Goal: Information Seeking & Learning: Learn about a topic

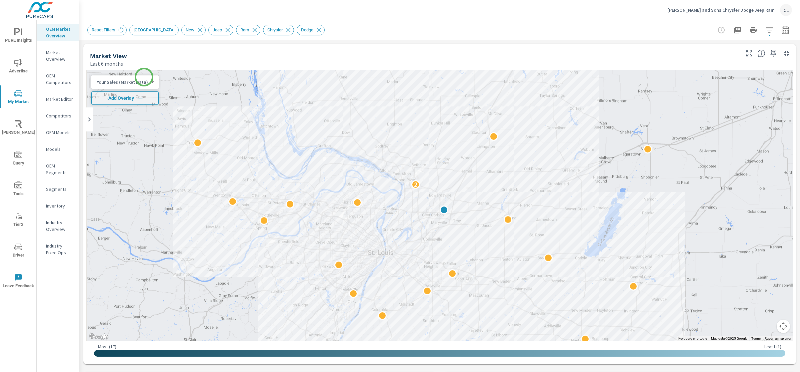
click at [135, 82] on body "PURE Insights Advertise My Market Riley AI Query Tools Tier2 Driver Leave Feedb…" at bounding box center [400, 186] width 800 height 372
click at [123, 102] on li "Total Market Sales" at bounding box center [123, 103] width 65 height 11
click at [125, 99] on span "Add Overlay" at bounding box center [120, 98] width 53 height 7
click at [766, 27] on icon "button" at bounding box center [769, 29] width 7 height 5
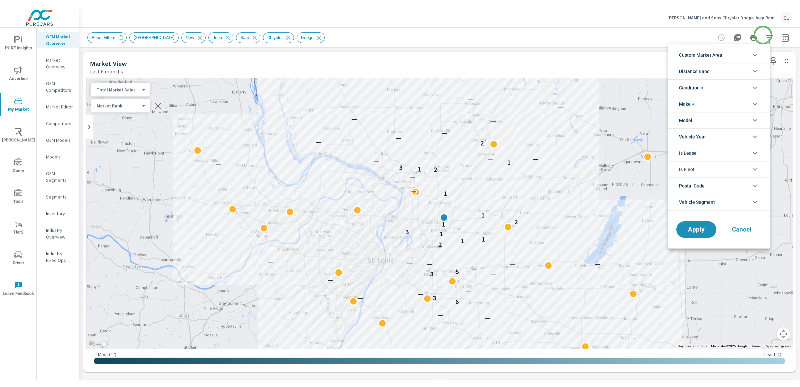
scroll to position [45, 0]
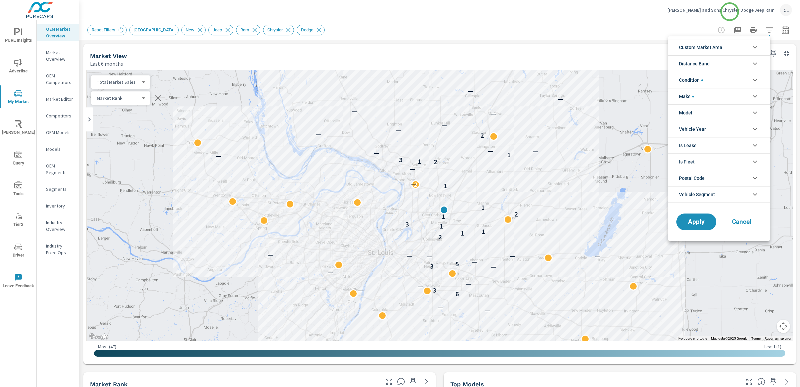
click at [730, 10] on div at bounding box center [400, 193] width 800 height 387
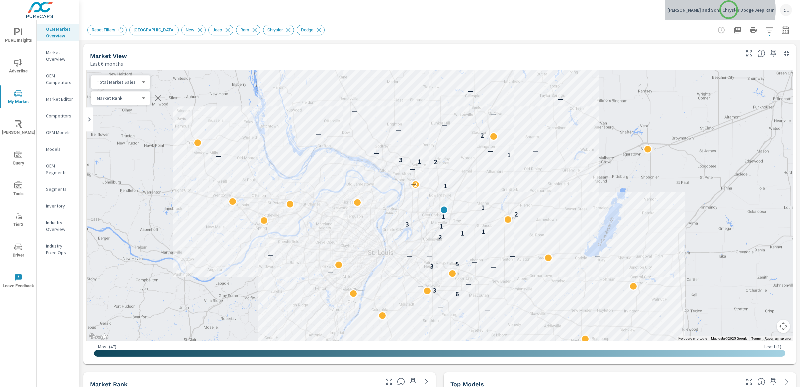
click at [729, 10] on p "Cassens and Sons Chrysler Dodge Jeep Ram" at bounding box center [721, 10] width 107 height 6
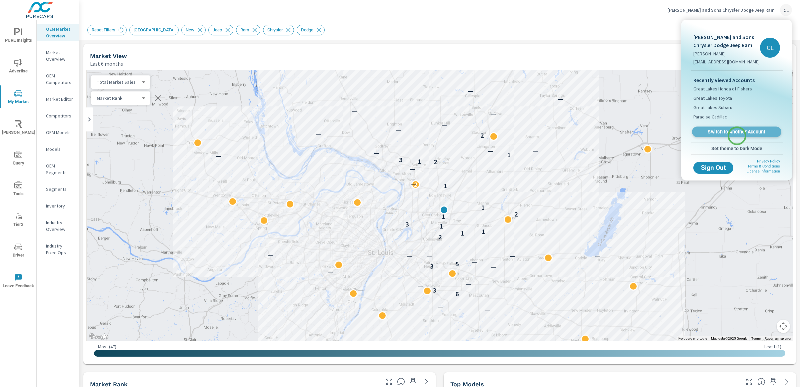
click at [737, 136] on link "Switch to Another Account" at bounding box center [736, 132] width 89 height 10
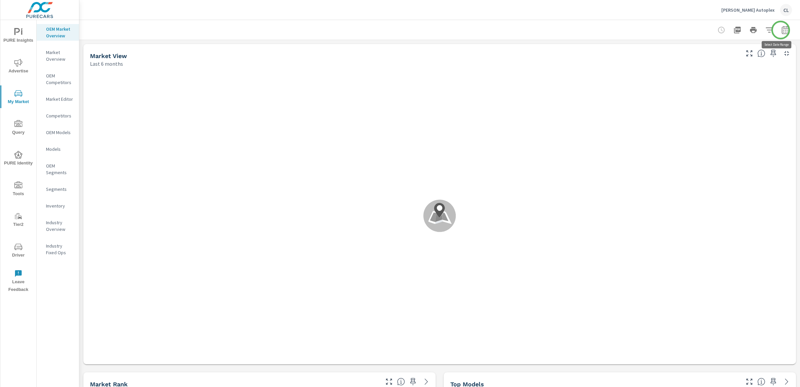
click at [783, 30] on icon "button" at bounding box center [785, 31] width 4 height 3
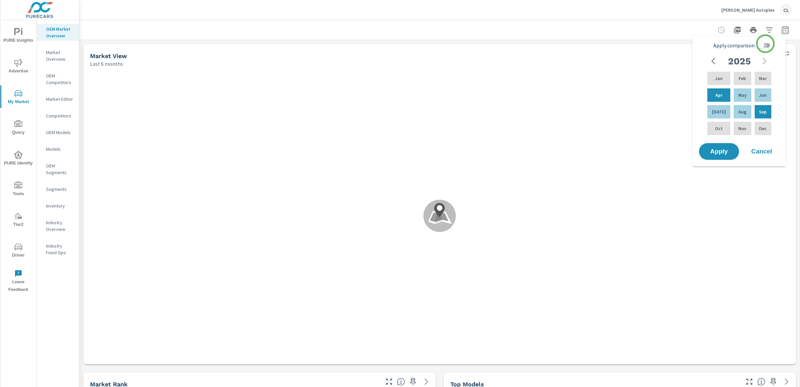
click at [766, 44] on input "Apply comparison" at bounding box center [761, 45] width 38 height 13
checkbox input "true"
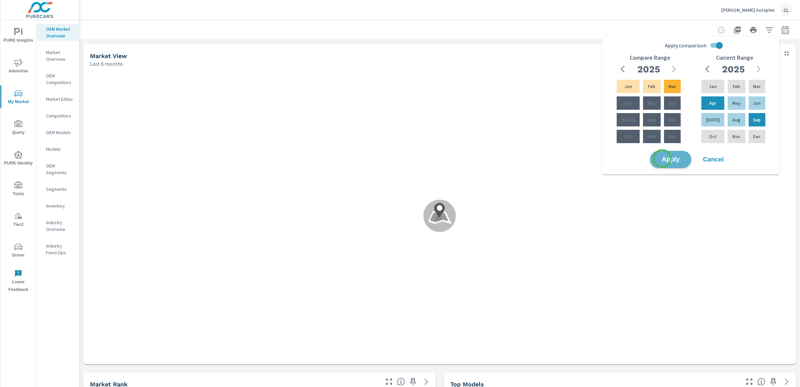
click at [663, 158] on span "Apply" at bounding box center [670, 159] width 27 height 6
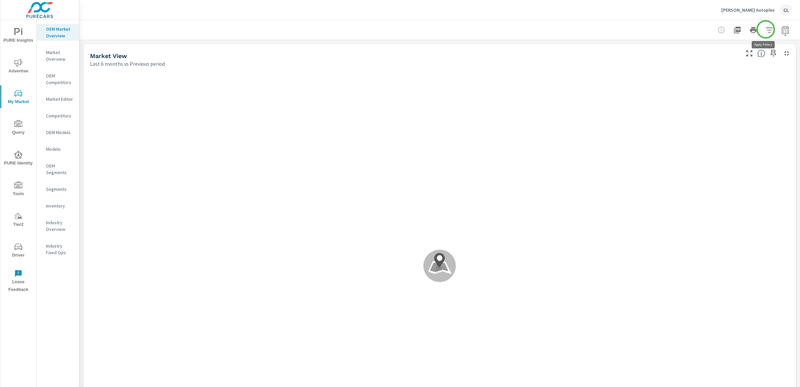
click at [766, 29] on icon "button" at bounding box center [770, 30] width 8 height 8
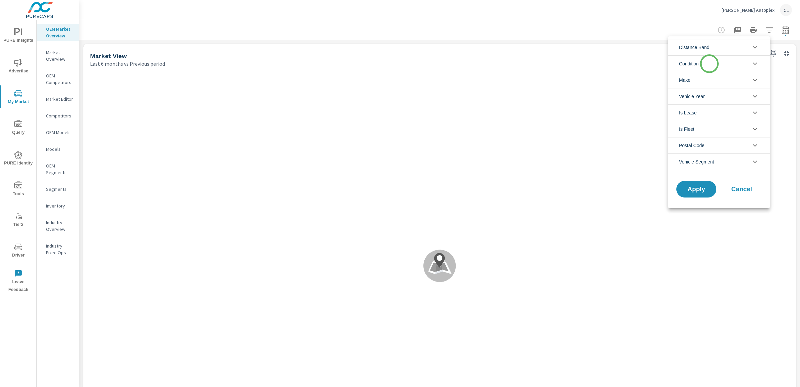
click at [710, 64] on li "Condition" at bounding box center [719, 63] width 101 height 16
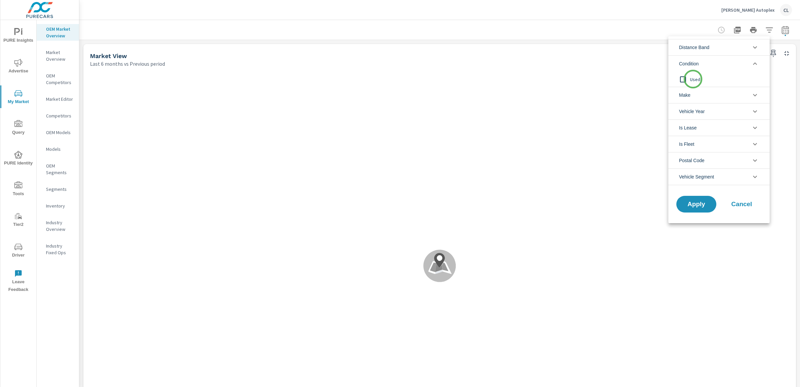
click at [693, 79] on span "Used" at bounding box center [726, 79] width 73 height 8
click at [743, 205] on span "Cancel" at bounding box center [742, 204] width 27 height 6
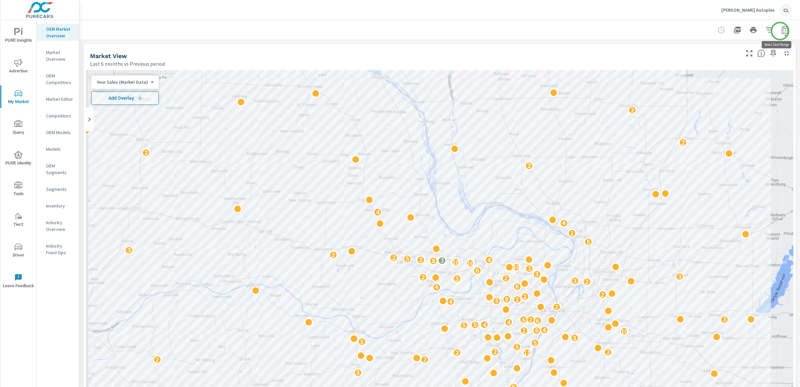
click at [782, 31] on icon "button" at bounding box center [786, 30] width 8 height 8
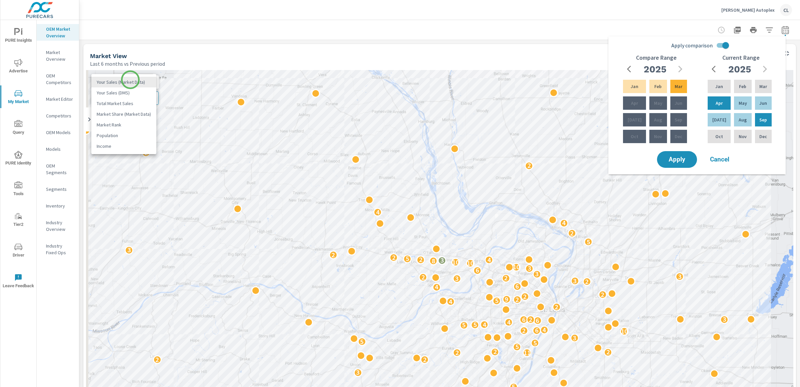
click at [130, 80] on body "PURE Insights Advertise My Market Query PURE Identity Tools Tier2 Driver Leave …" at bounding box center [400, 193] width 800 height 387
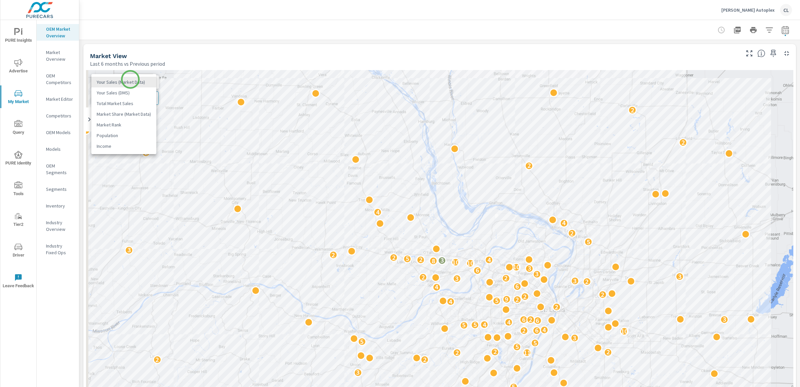
click at [130, 79] on li "Your Sales (Market Data)" at bounding box center [123, 82] width 65 height 11
click at [130, 80] on body "PURE Insights Advertise My Market Query PURE Identity Tools Tier2 Driver Leave …" at bounding box center [400, 193] width 800 height 387
click at [115, 100] on li "Total Market Sales" at bounding box center [123, 103] width 65 height 11
click at [120, 98] on span "Add Overlay" at bounding box center [120, 98] width 53 height 7
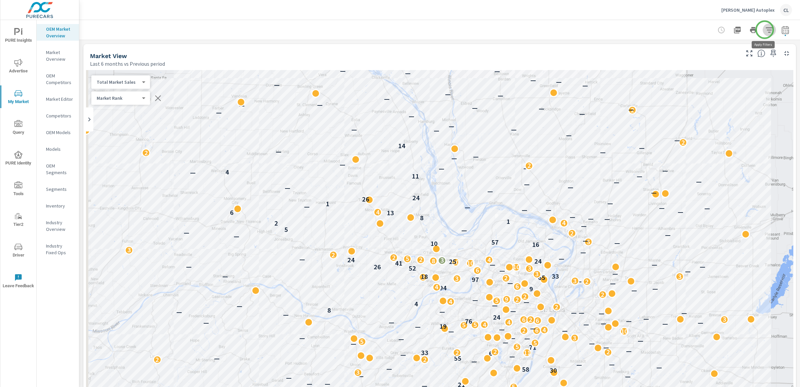
click at [766, 30] on icon "button" at bounding box center [769, 29] width 7 height 5
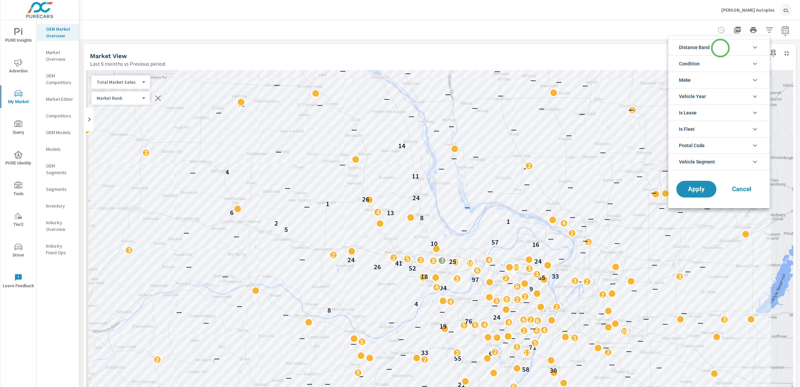
click at [718, 48] on li "Distance Band" at bounding box center [719, 47] width 101 height 16
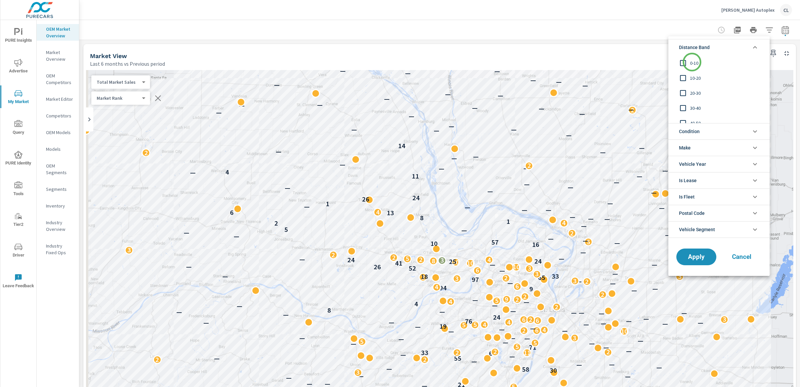
click at [692, 62] on span "0-10" at bounding box center [726, 63] width 73 height 8
click at [694, 74] on span "10-20" at bounding box center [726, 78] width 73 height 8
click at [693, 92] on span "20-30" at bounding box center [726, 93] width 73 height 8
click at [698, 252] on button "Apply" at bounding box center [696, 256] width 41 height 17
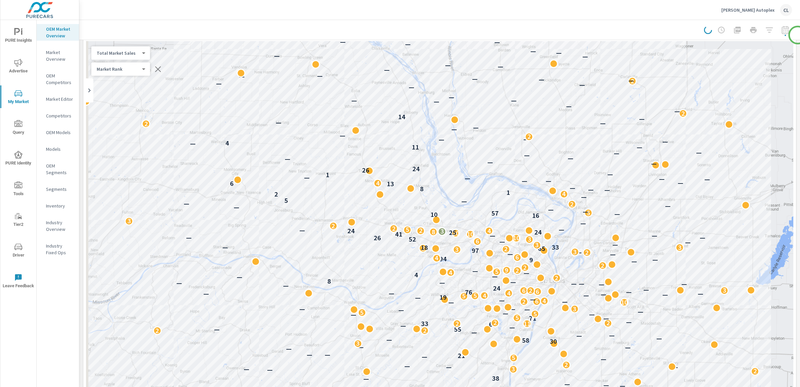
scroll to position [36, 0]
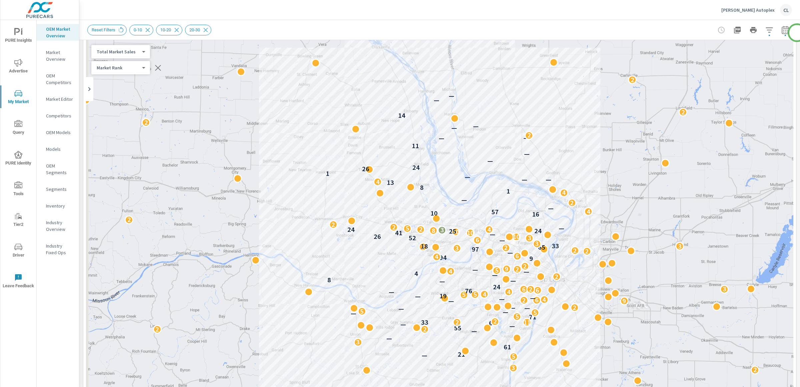
scroll to position [29, 0]
click at [56, 148] on p "Models" at bounding box center [60, 149] width 28 height 7
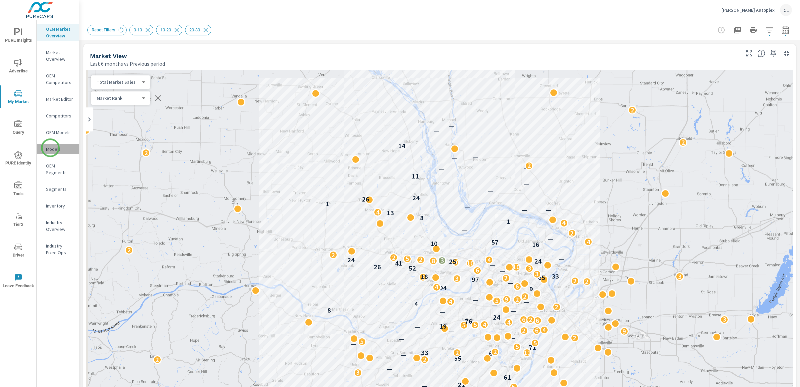
click at [50, 148] on p "Models" at bounding box center [60, 149] width 28 height 7
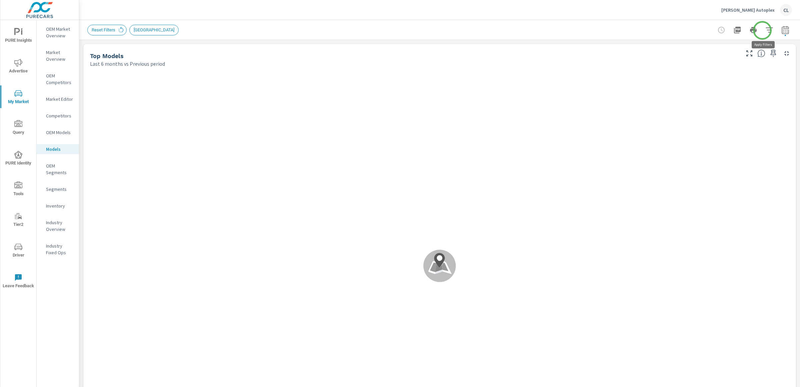
click at [766, 30] on icon "button" at bounding box center [770, 30] width 8 height 8
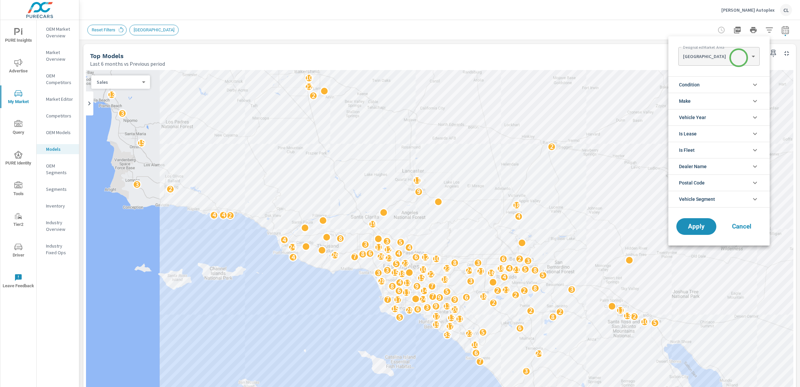
click at [739, 57] on body "PURE Insights Advertise My Market Query PURE Identity Tools Tier2 Driver Leave …" at bounding box center [400, 193] width 800 height 387
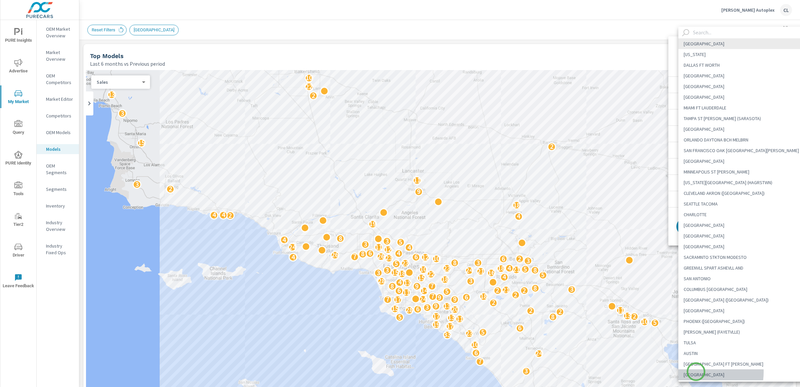
click at [696, 371] on li "[GEOGRAPHIC_DATA]" at bounding box center [745, 374] width 132 height 11
type Area "[GEOGRAPHIC_DATA]"
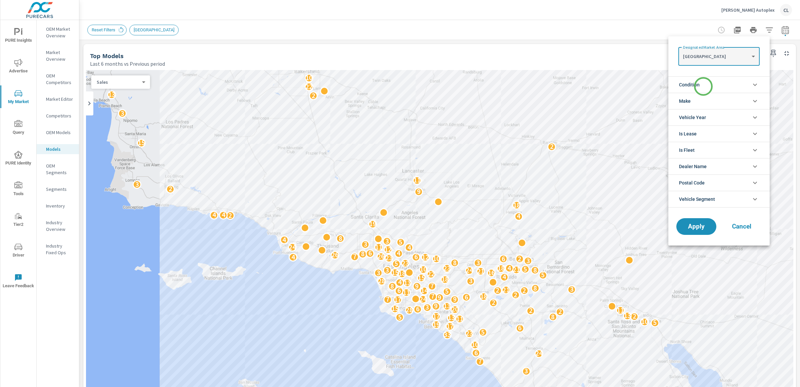
click at [704, 87] on li "Condition" at bounding box center [719, 84] width 101 height 16
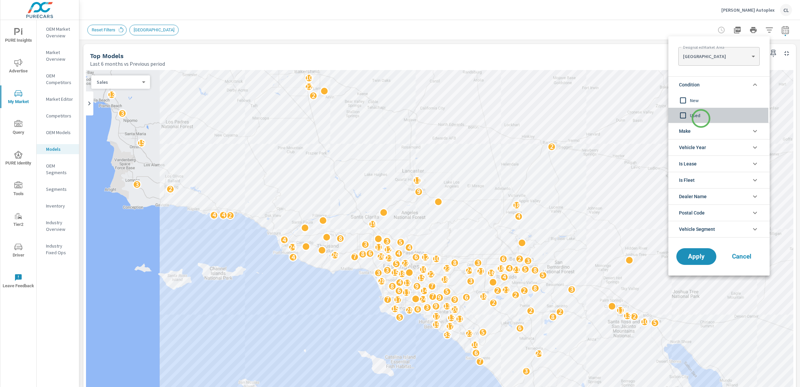
click at [701, 118] on span "Used" at bounding box center [726, 115] width 73 height 8
click at [702, 129] on li "Make" at bounding box center [719, 131] width 101 height 16
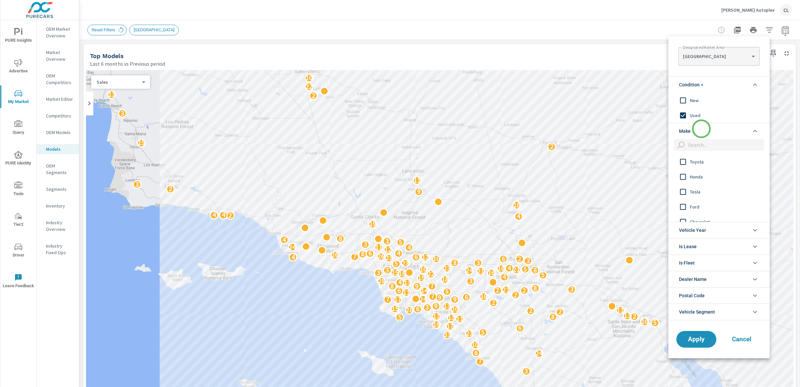
click at [702, 129] on li "Make" at bounding box center [719, 131] width 101 height 16
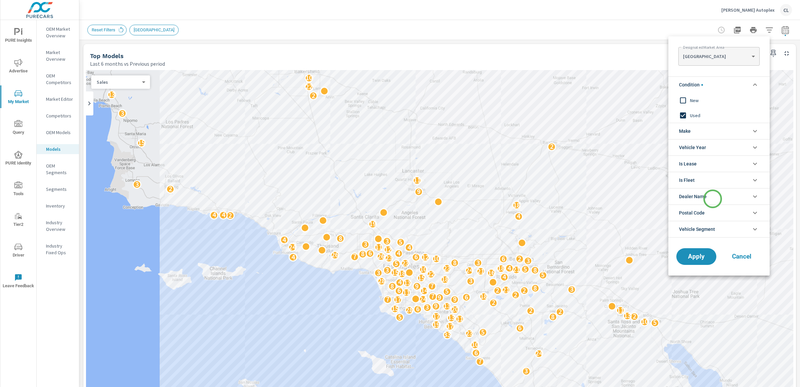
click at [713, 199] on li "Dealer Name" at bounding box center [719, 196] width 101 height 16
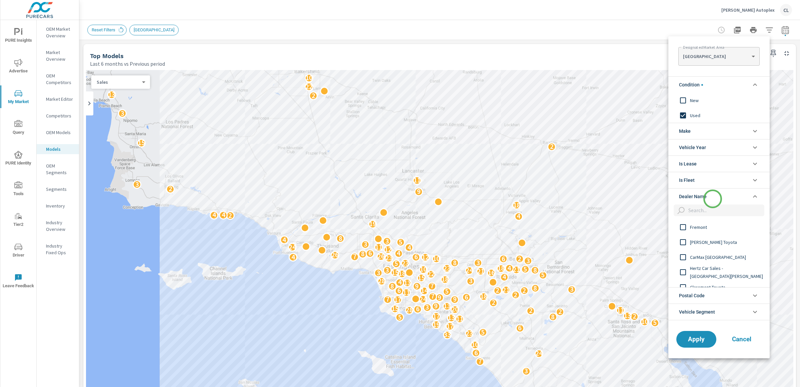
click at [713, 199] on li "Dealer Name" at bounding box center [719, 196] width 101 height 16
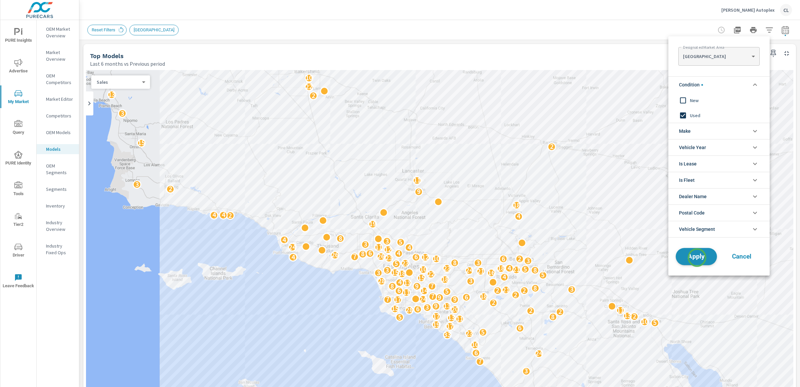
click at [697, 258] on span "Apply" at bounding box center [696, 256] width 27 height 6
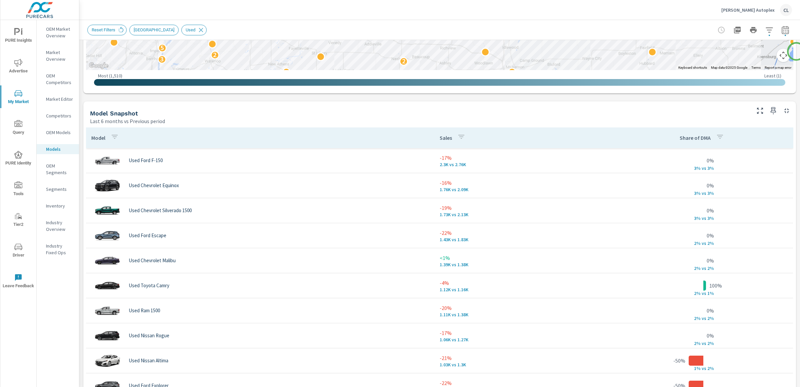
scroll to position [409, 0]
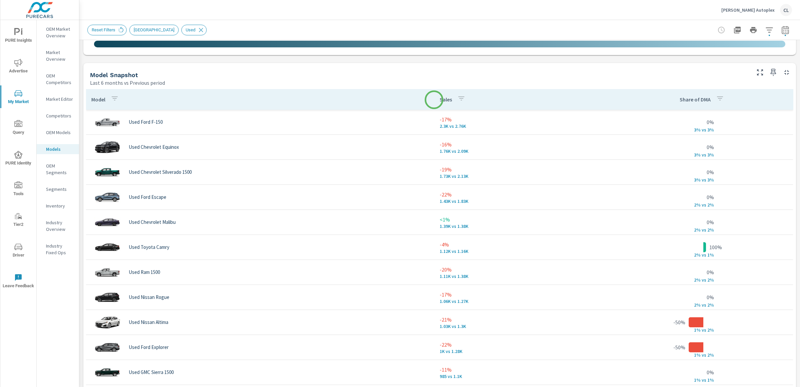
click at [440, 100] on p "Sales" at bounding box center [446, 99] width 12 height 7
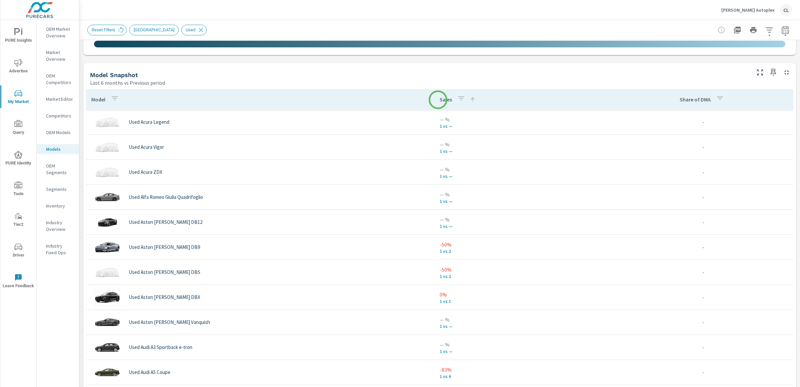
click at [440, 100] on p "Sales" at bounding box center [446, 99] width 12 height 7
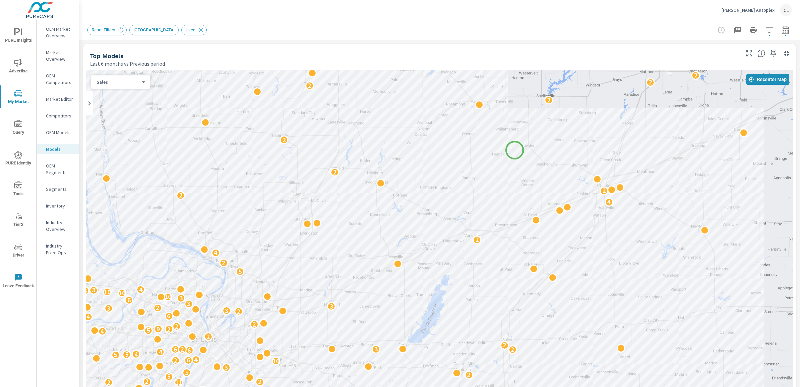
drag, startPoint x: 387, startPoint y: 252, endPoint x: 415, endPoint y: 239, distance: 31.0
click at [515, 150] on div "3 4 2 6 3 2 2 9 2 2 2 3 4 5 4 3 3 2 3 2 2 5 3 2 2 11 2 2 5 2 5 5 3 10 2 6 4 5 5…" at bounding box center [440, 255] width 708 height 371
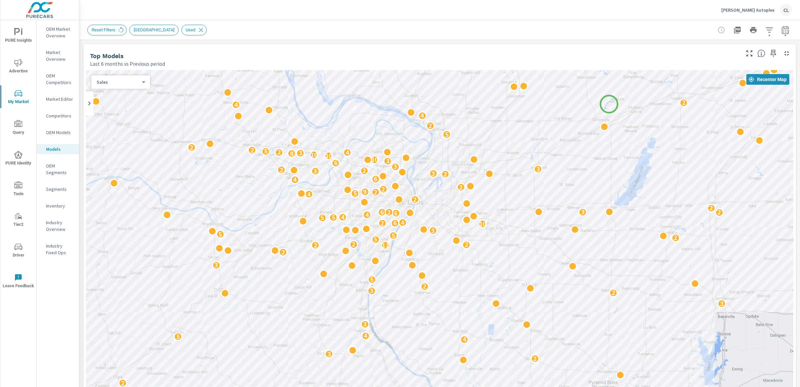
drag, startPoint x: 397, startPoint y: 244, endPoint x: 609, endPoint y: 104, distance: 254.3
click at [609, 104] on div "3 4 2 6 3 2 2 9 2 2 2 3 4 5 4 3 3 2 3 2 2 5 3 2 2 11 2 2 5 2 5 5 3 10 2 6 4 5 5…" at bounding box center [440, 255] width 708 height 371
click at [131, 84] on body "PURE Insights Advertise My Market Query PURE Identity Tools Tier2 Driver Leave …" at bounding box center [400, 193] width 800 height 387
click at [329, 45] on div at bounding box center [400, 193] width 800 height 387
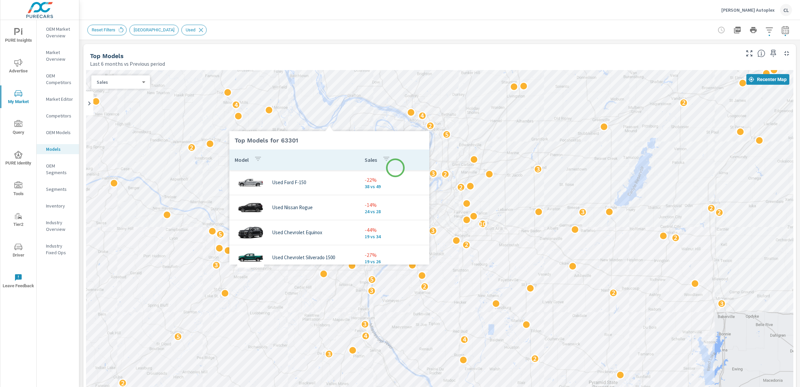
click at [395, 168] on div "Top Models for 63301 Model Sales Used Ford F-150 -22% 38 vs 49 Used Nissan Rogu…" at bounding box center [329, 193] width 200 height 141
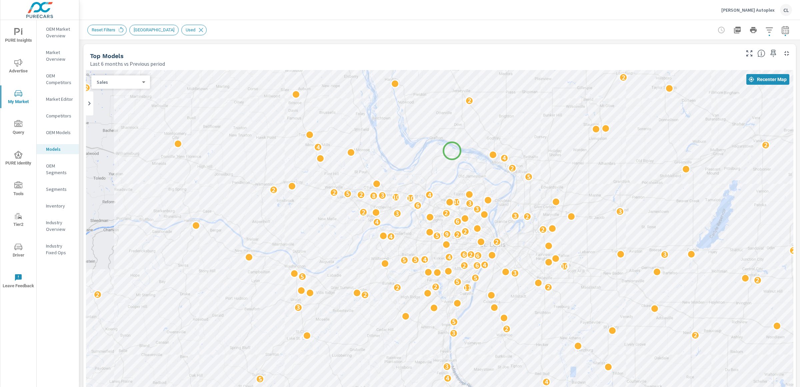
drag, startPoint x: 362, startPoint y: 103, endPoint x: 454, endPoint y: 156, distance: 105.9
click at [454, 156] on div "2 11 3 2 2 3 4 2 6 3 3 2 2 5 2 2 2 2 3 4 5 4 3 3 2 3 2 5 3 2 2 2 11 2 2 5 2 5 5…" at bounding box center [440, 255] width 708 height 371
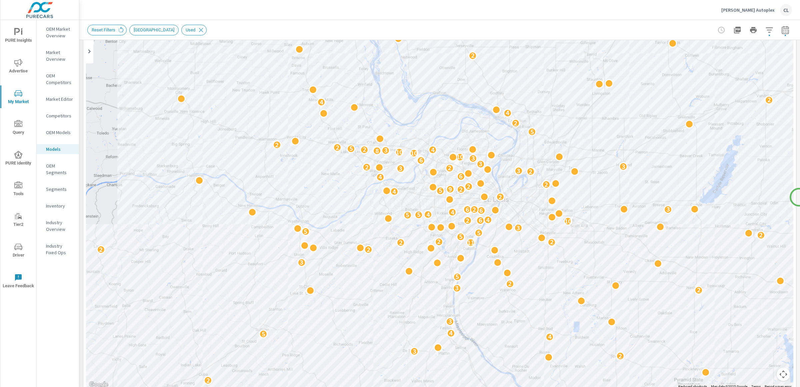
scroll to position [63, 0]
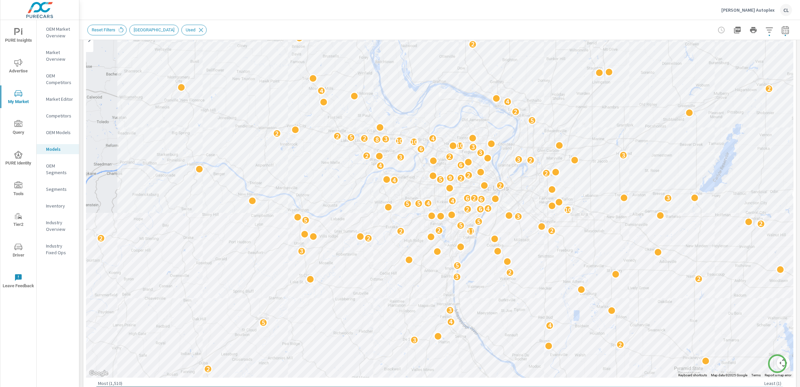
click at [778, 363] on div "← Move left → Move right ↑ Move up ↓ Move down + Zoom in - Zoom out Home Jump l…" at bounding box center [440, 202] width 708 height 391
click at [777, 367] on button "Map camera controls" at bounding box center [783, 362] width 13 height 13
click at [761, 364] on button "Zoom out" at bounding box center [766, 362] width 13 height 13
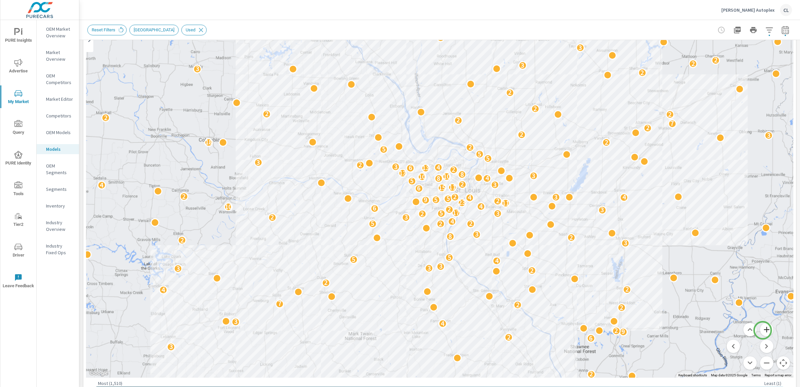
click at [763, 330] on button "Zoom in" at bounding box center [766, 329] width 13 height 13
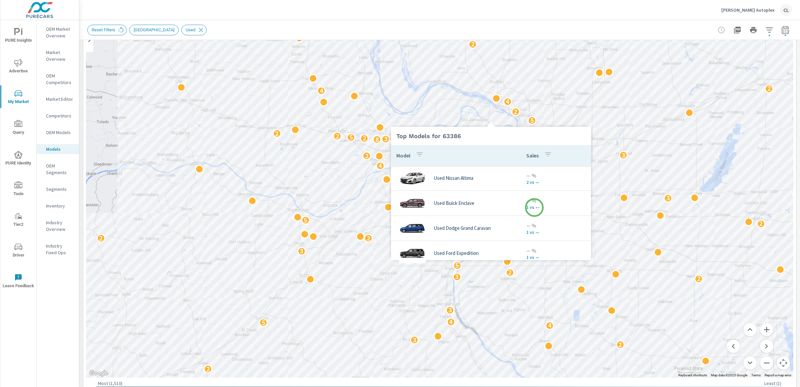
drag, startPoint x: 491, startPoint y: 119, endPoint x: 520, endPoint y: 187, distance: 74.3
click at [534, 207] on div "Top Models for 63386 Model Sales Used Nissan Altima — % 2 vs — Used Buick Encla…" at bounding box center [491, 189] width 200 height 141
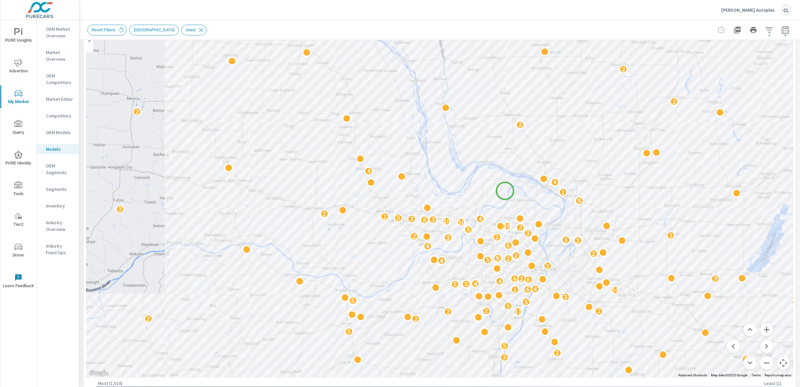
drag, startPoint x: 456, startPoint y: 105, endPoint x: 505, endPoint y: 190, distance: 97.8
click at [505, 191] on div "11 3 2 2 2 3 4 2 6 3 3 2 2 5 2 4 2 2 2 2 3 4 5 4 3 3 2 2 3 2 5 3 2 2 2 11 2 2 5…" at bounding box center [440, 192] width 708 height 371
